Goal: Information Seeking & Learning: Learn about a topic

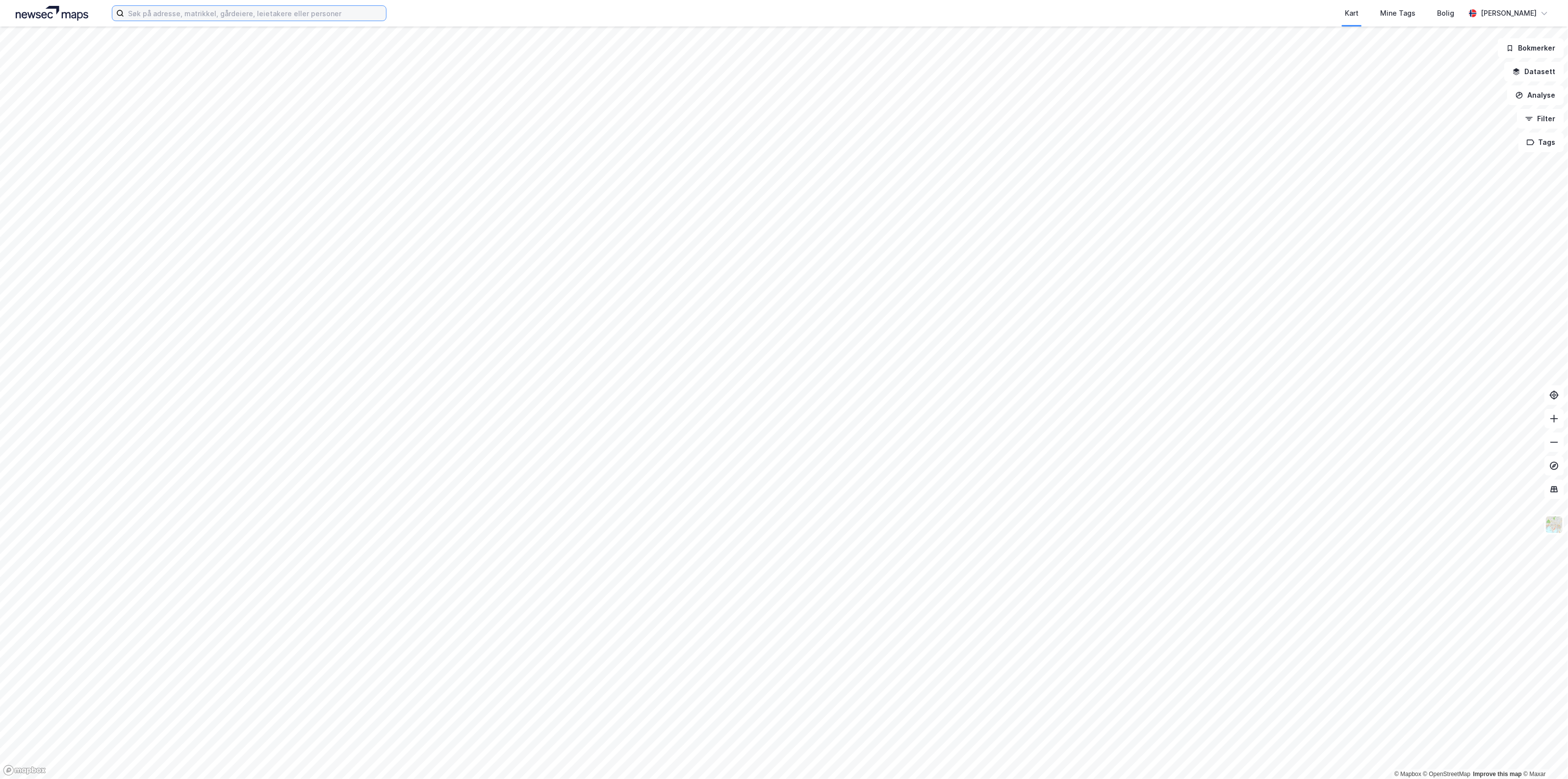
click at [187, 7] on input at bounding box center [255, 13] width 262 height 15
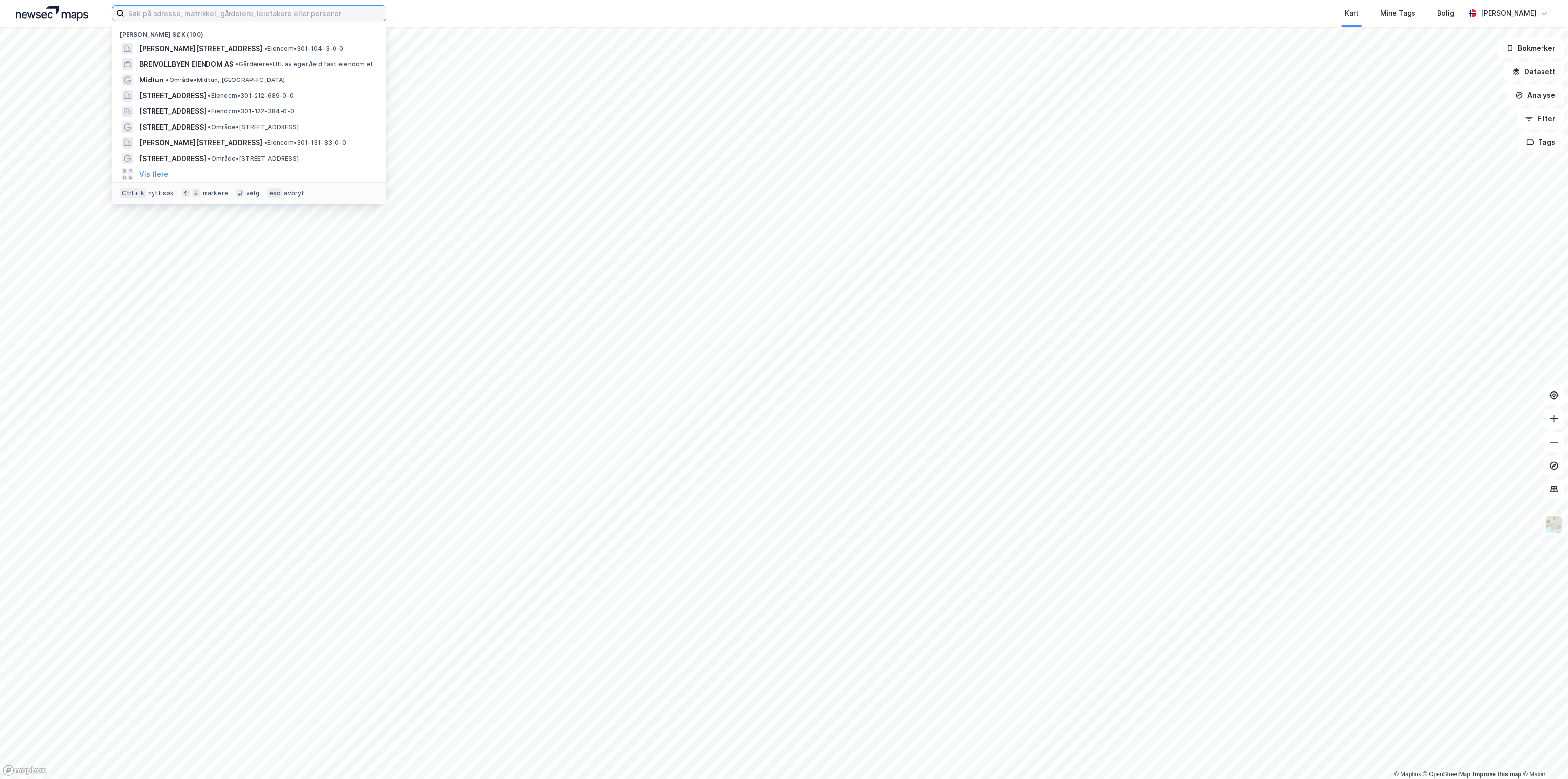
paste input "[STREET_ADDRESS]"
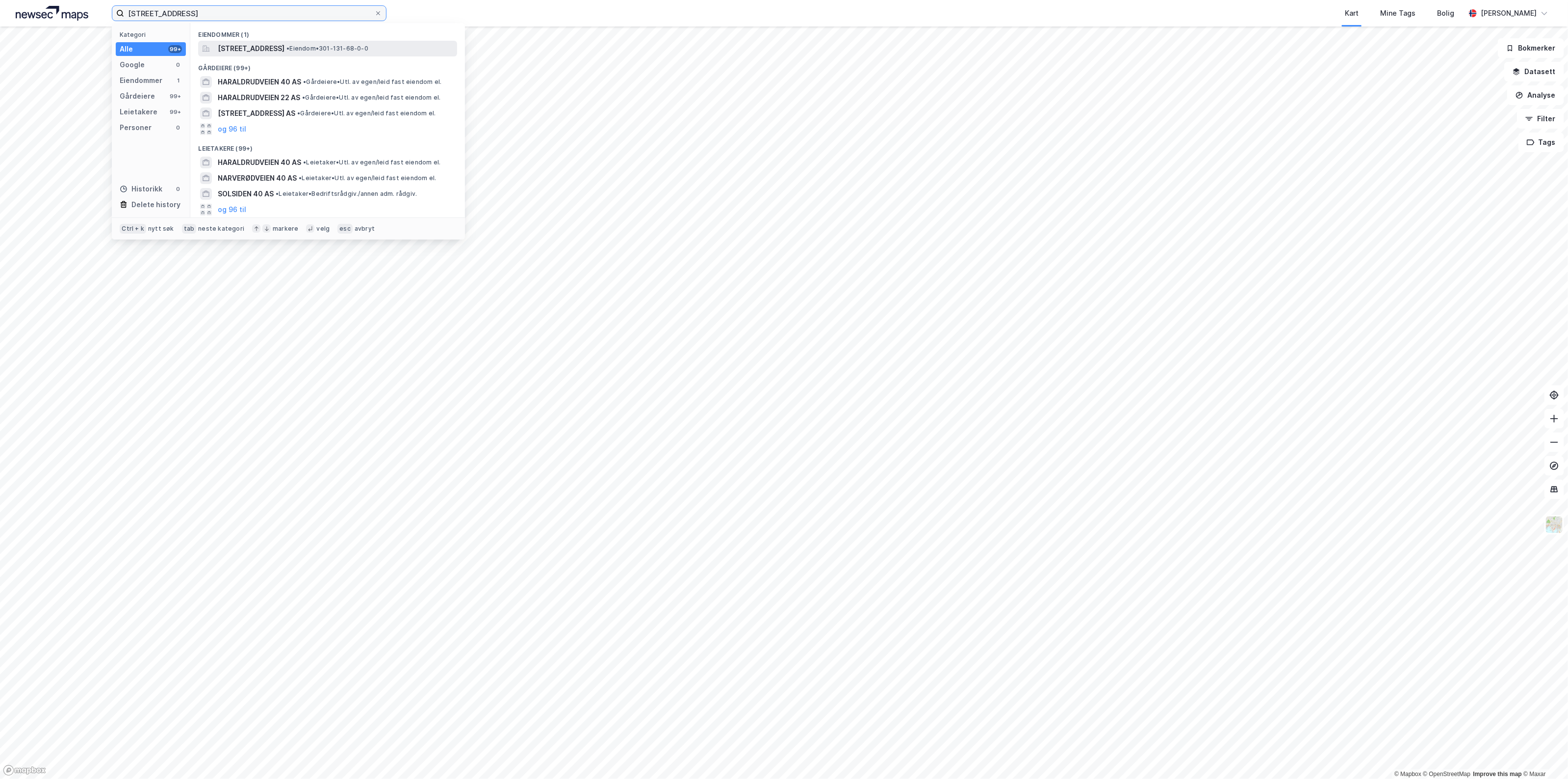
type input "[STREET_ADDRESS]"
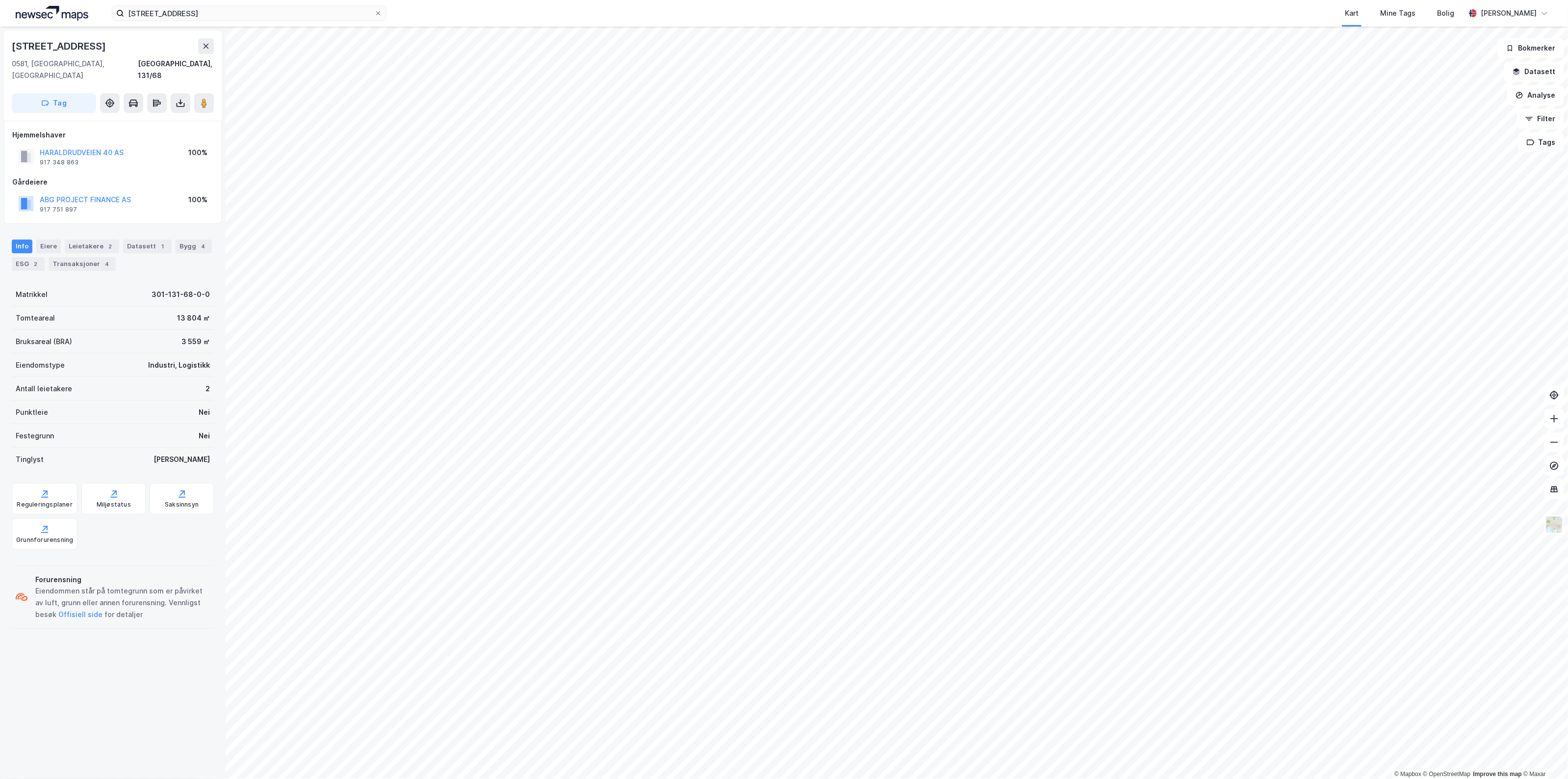
drag, startPoint x: 100, startPoint y: 47, endPoint x: -2, endPoint y: 44, distance: 102.0
click at [0, 44] on html "[STREET_ADDRESS] Kart Mine Tags Bolig [PERSON_NAME] © Mapbox © OpenStreetMap Im…" at bounding box center [784, 389] width 1568 height 779
copy div "© Mapbox © OpenStreetMap Improve this map © [PERSON_NAME][STREET_ADDRESS]"
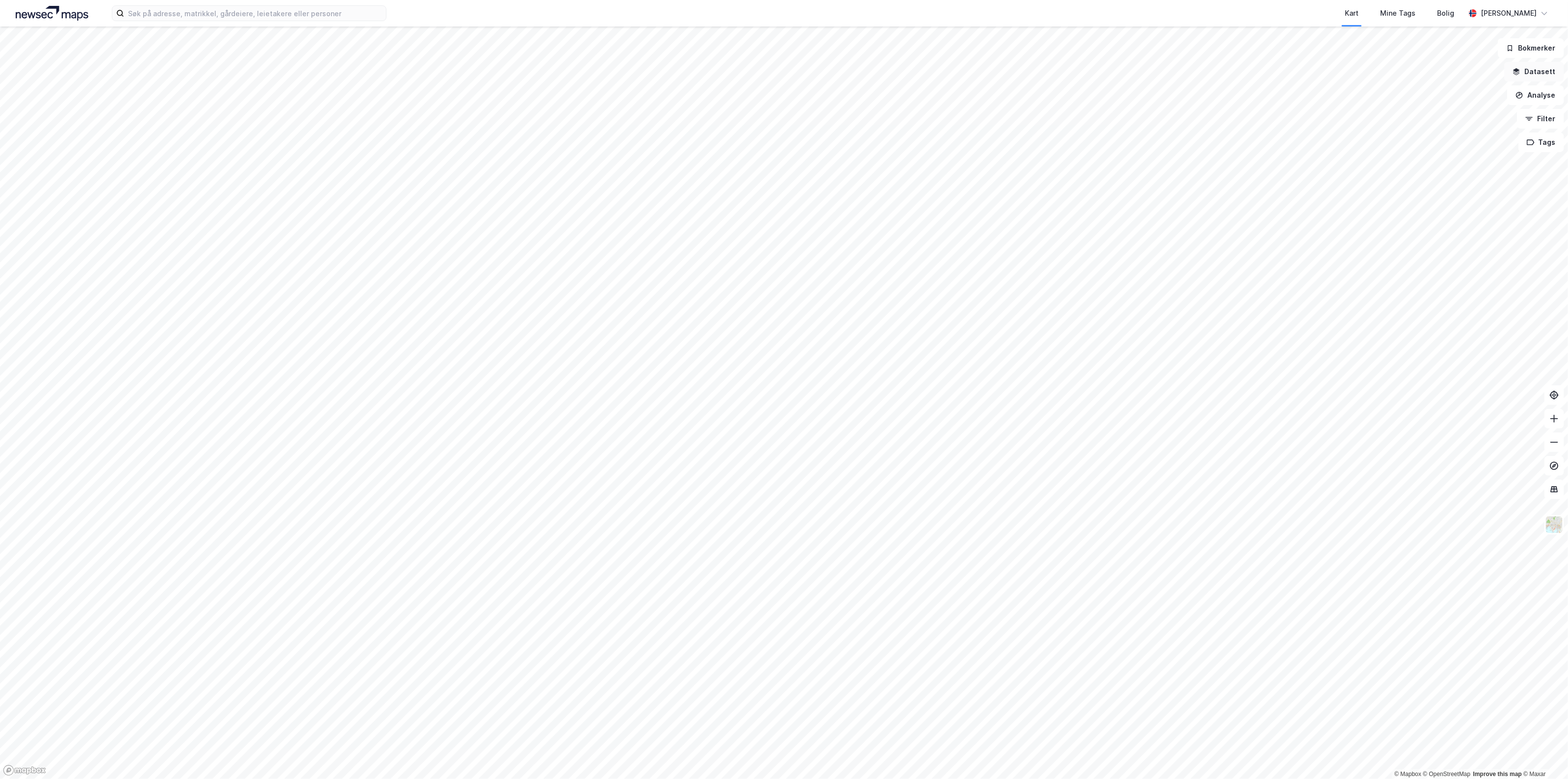
click at [1540, 68] on button "Datasett" at bounding box center [1534, 72] width 60 height 19
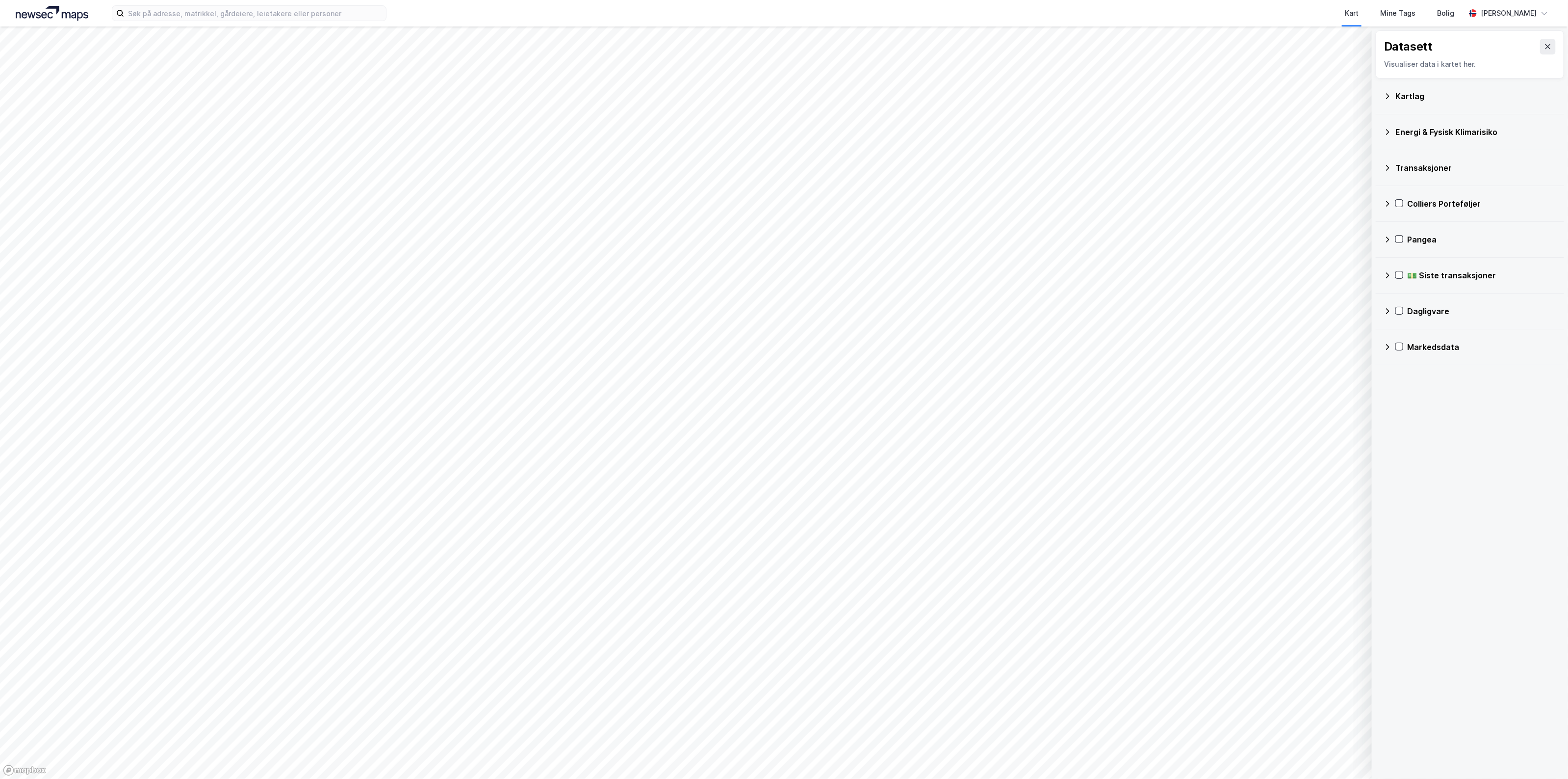
click at [1421, 283] on div "💵 Siste transaksjoner" at bounding box center [1470, 275] width 173 height 24
click at [1404, 297] on icon at bounding box center [1400, 298] width 8 height 8
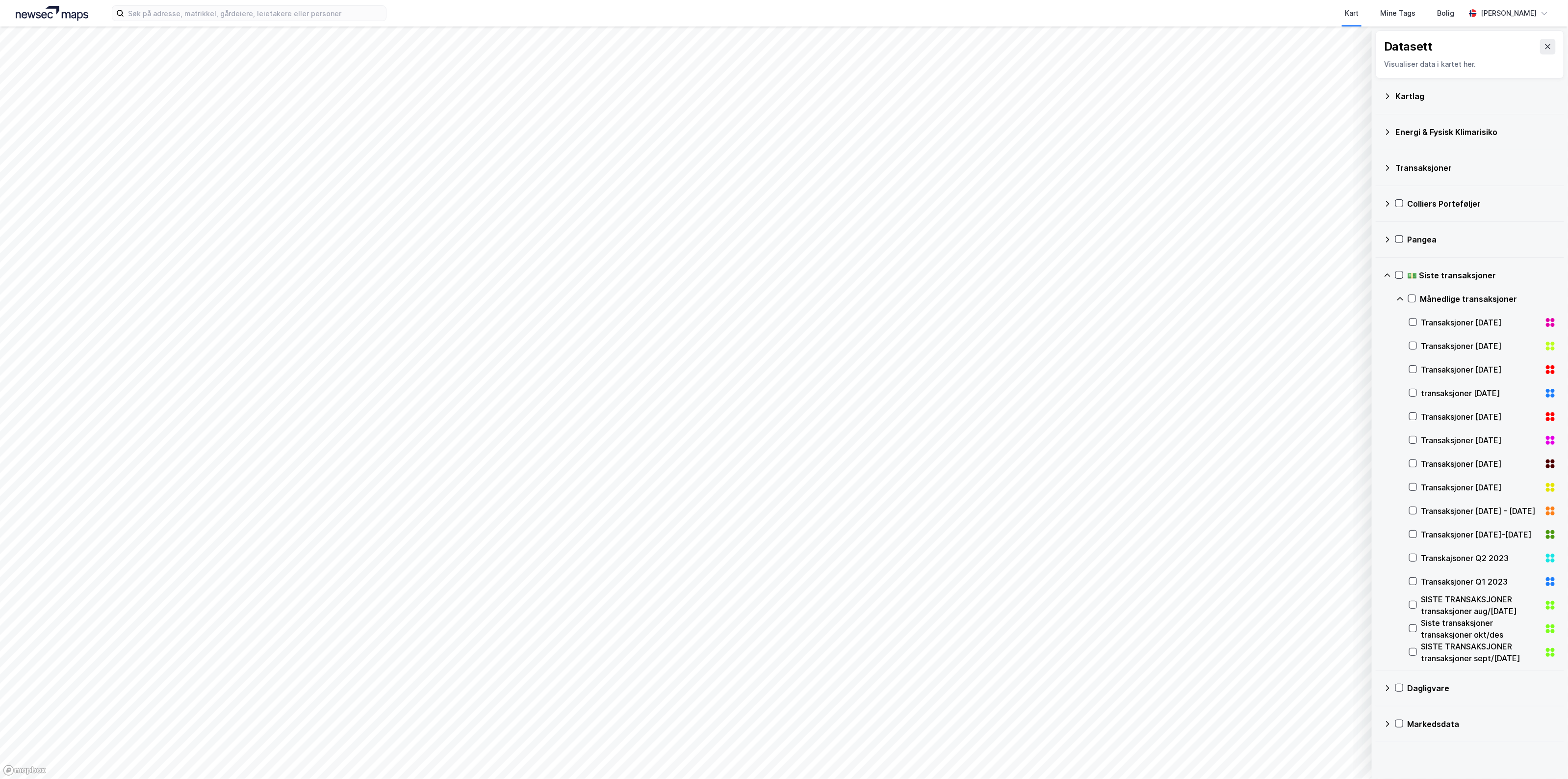
click at [1401, 298] on icon at bounding box center [1401, 298] width 6 height 4
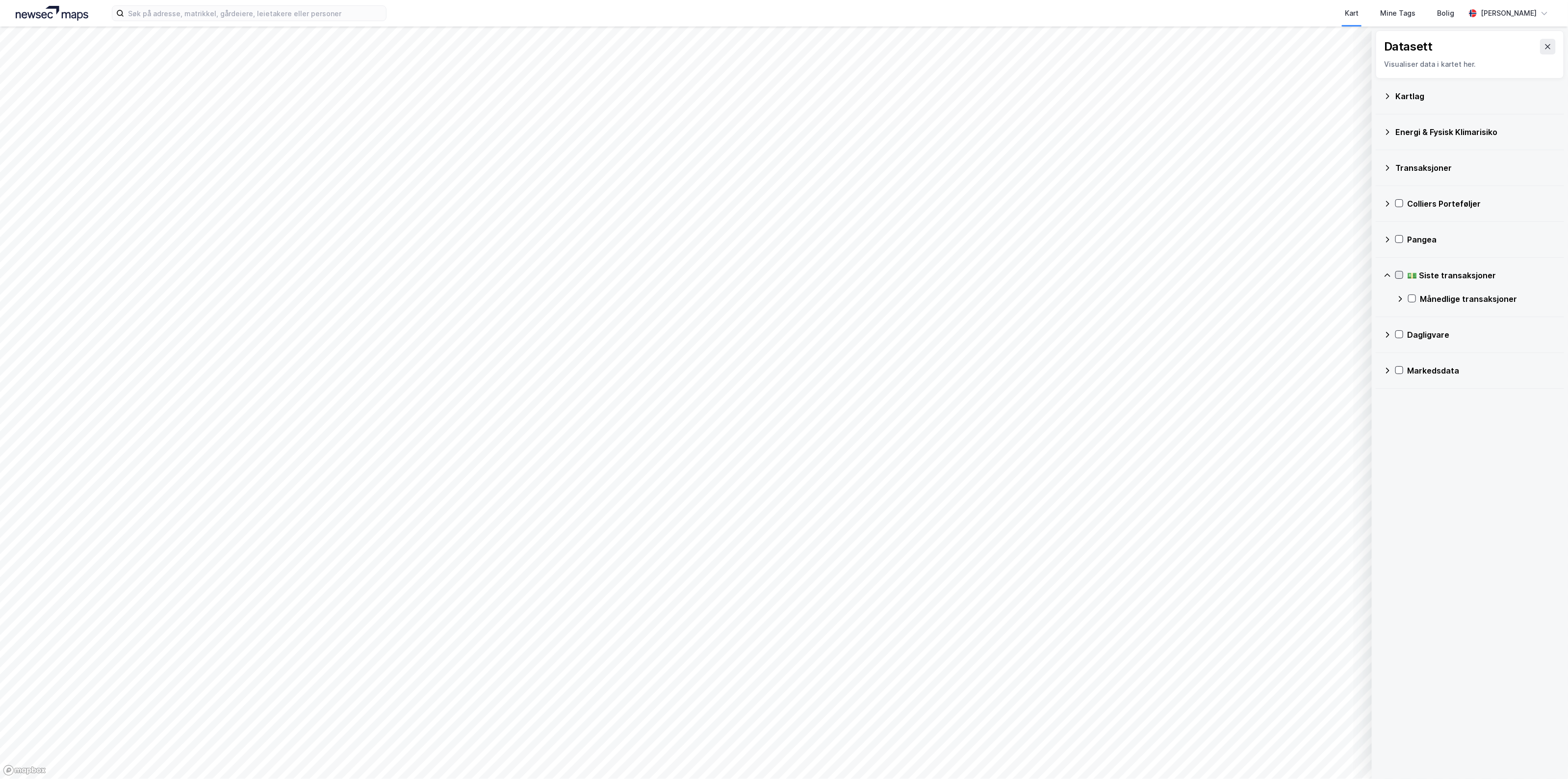
click at [1396, 278] on icon at bounding box center [1399, 275] width 7 height 7
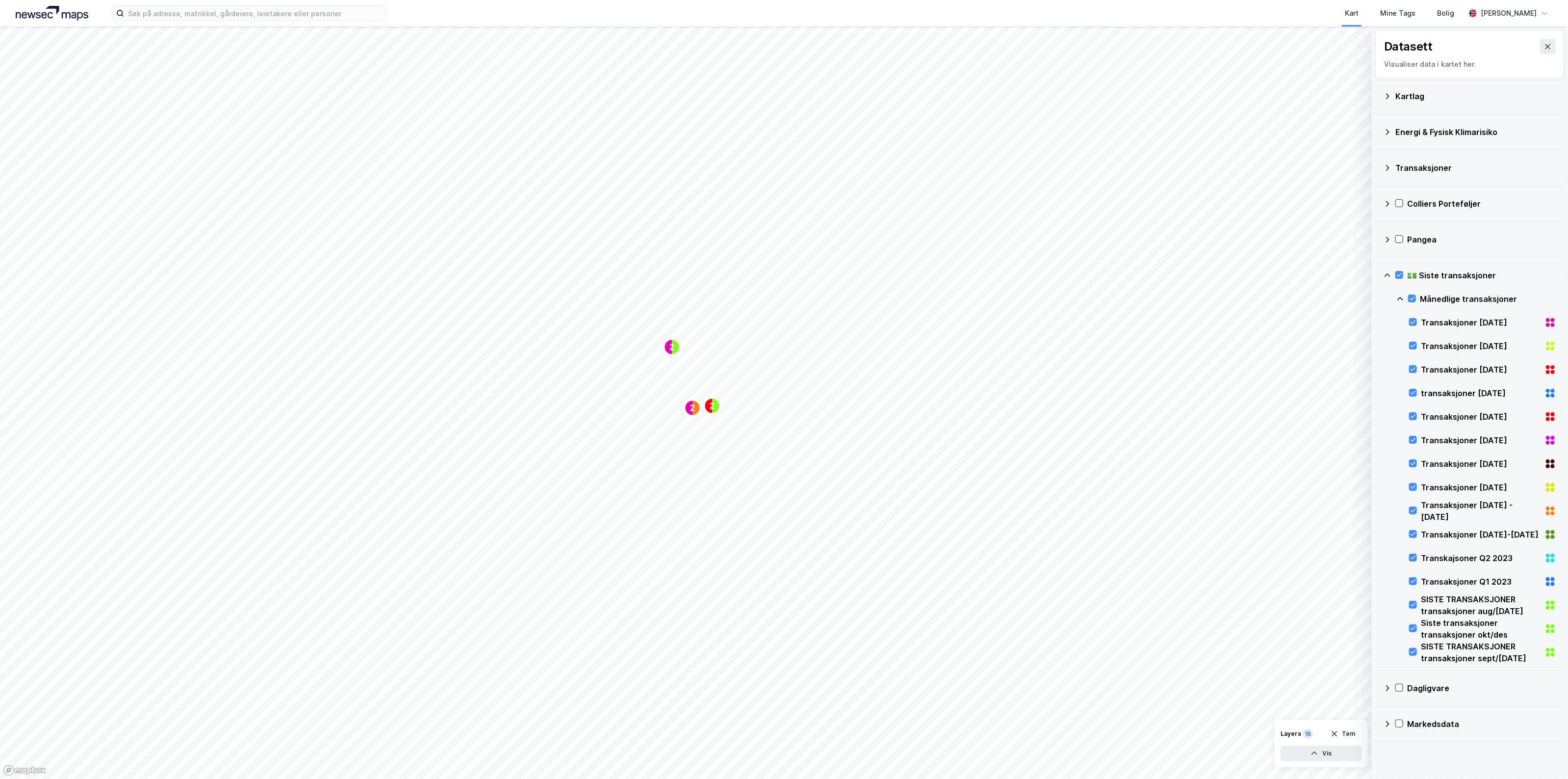
click at [1411, 168] on div "Transaksjoner" at bounding box center [1475, 167] width 161 height 12
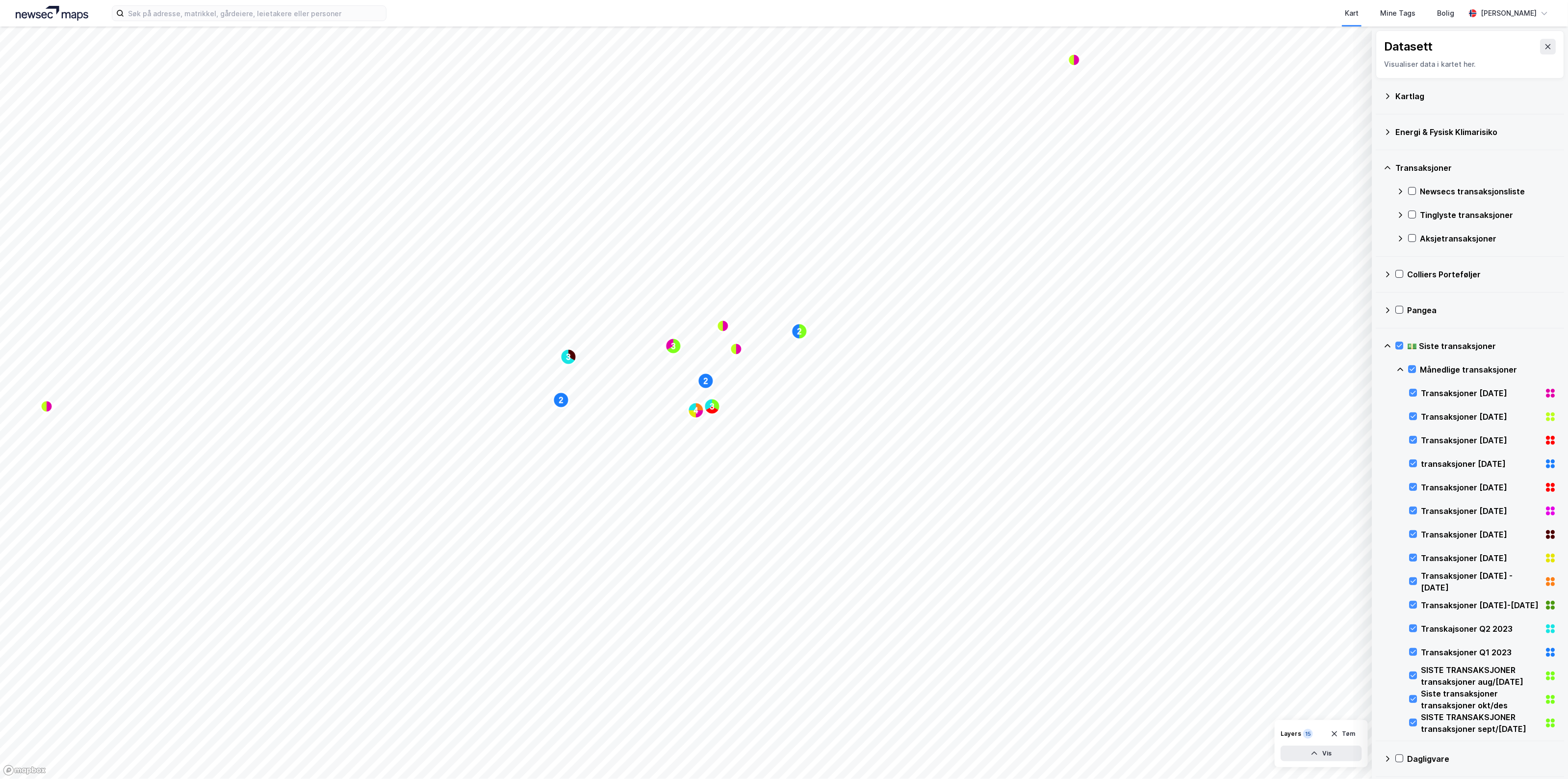
click at [1414, 186] on div "Newsecs transaksjonsliste" at bounding box center [1476, 191] width 160 height 24
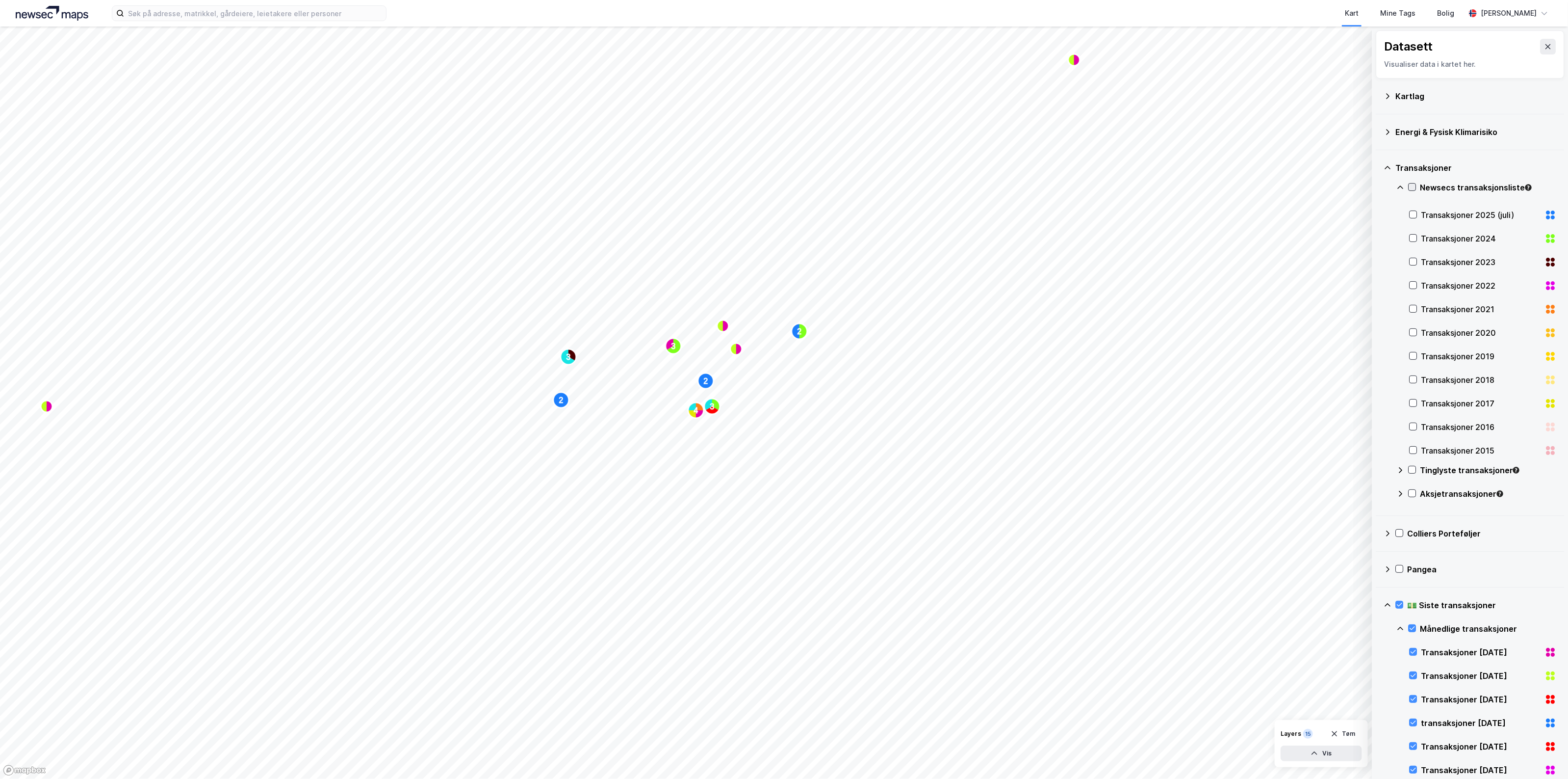
click at [1413, 187] on icon at bounding box center [1412, 186] width 7 height 7
click at [1390, 169] on icon at bounding box center [1387, 167] width 8 height 8
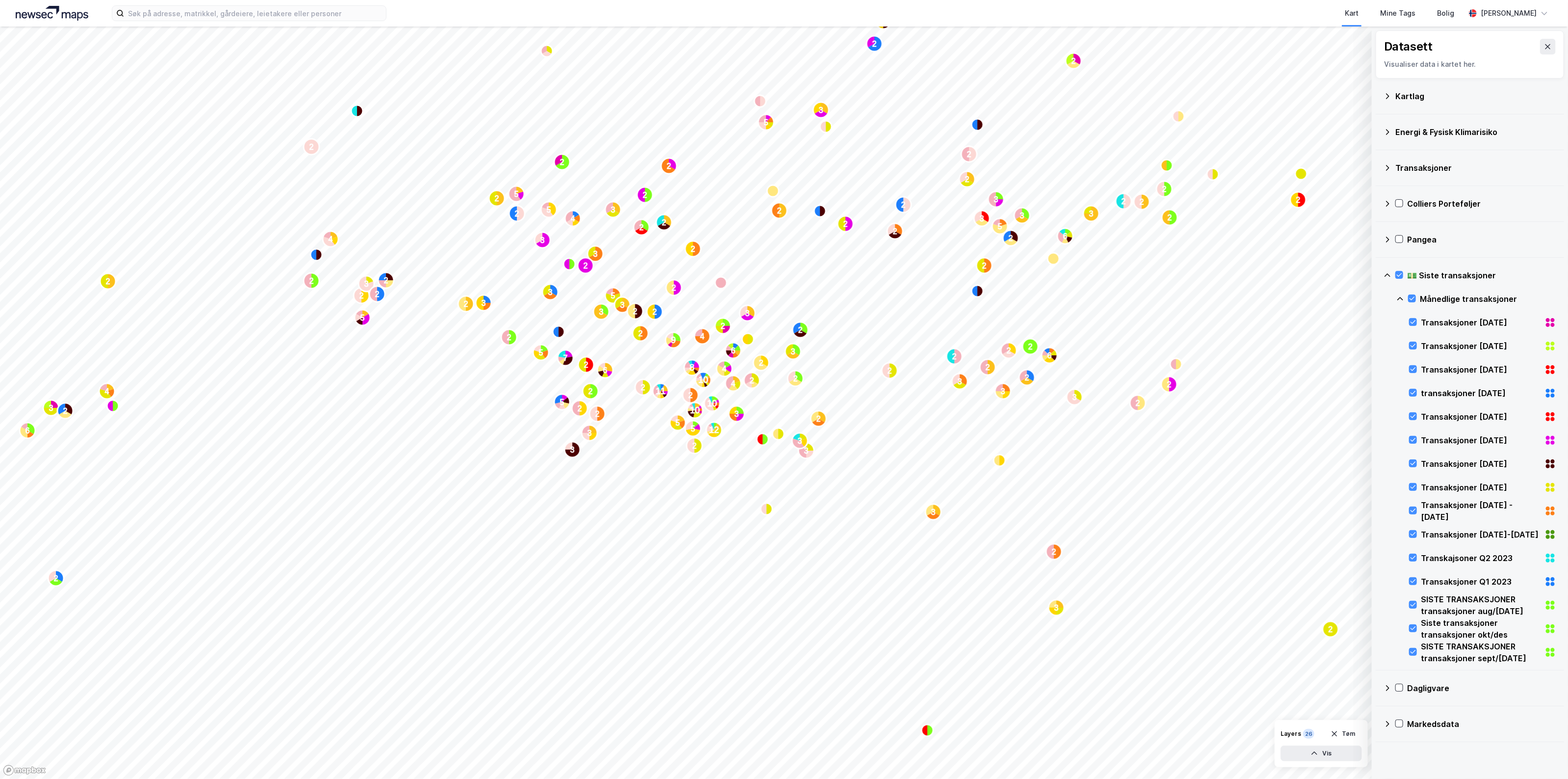
click at [1390, 276] on icon at bounding box center [1387, 275] width 8 height 8
